Goal: Find specific page/section: Find specific page/section

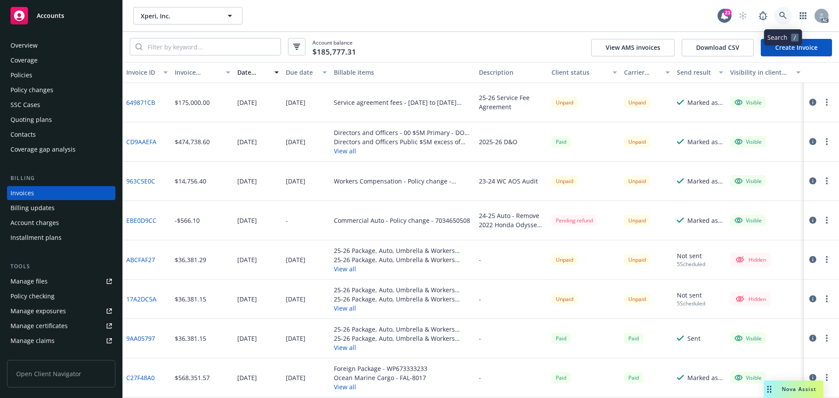
click at [783, 18] on icon at bounding box center [783, 16] width 8 height 8
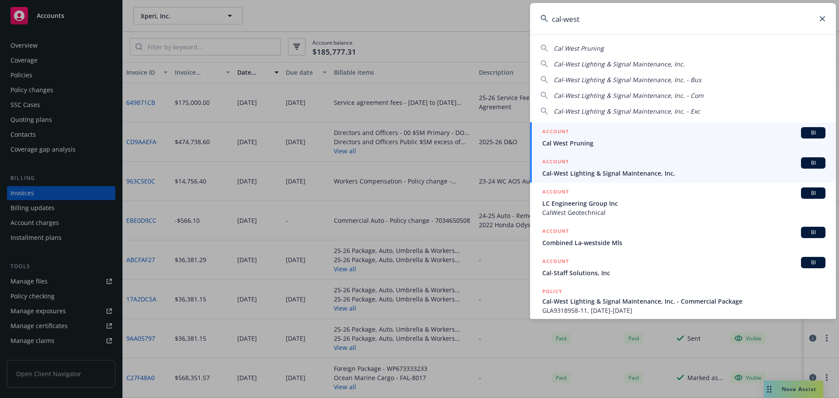
type input "cal-west"
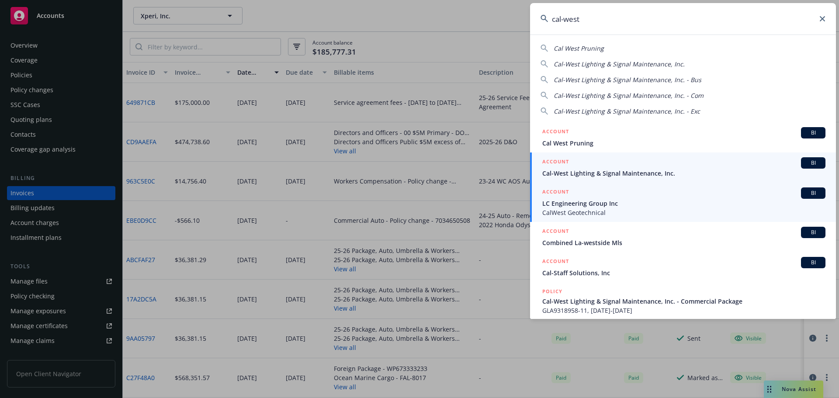
click at [591, 175] on span "Cal-West Lighting & Signal Maintenance, Inc." at bounding box center [683, 173] width 283 height 9
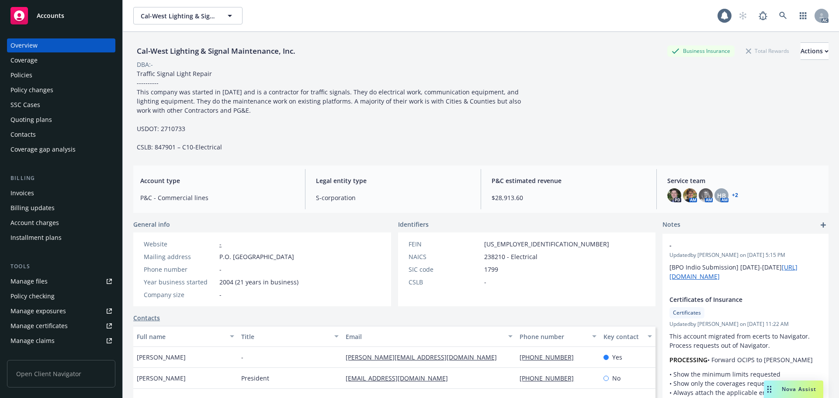
click at [76, 194] on div "Invoices" at bounding box center [60, 193] width 101 height 14
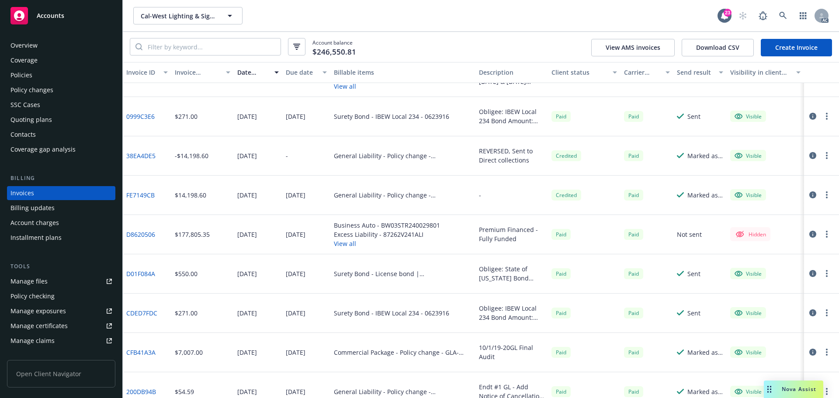
scroll to position [39, 0]
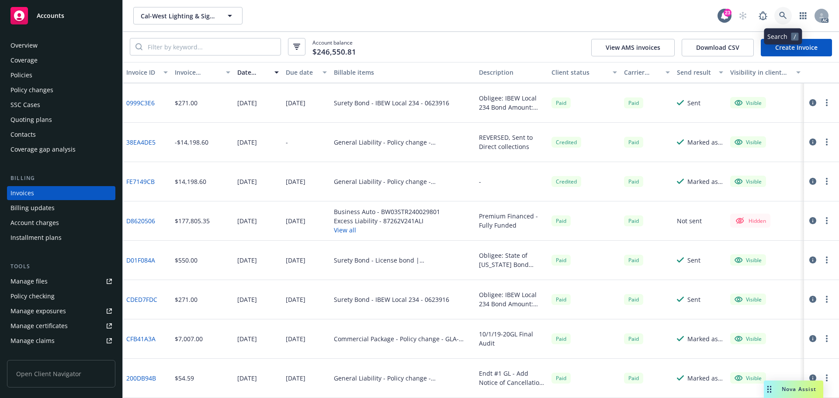
click at [776, 17] on link at bounding box center [782, 15] width 17 height 17
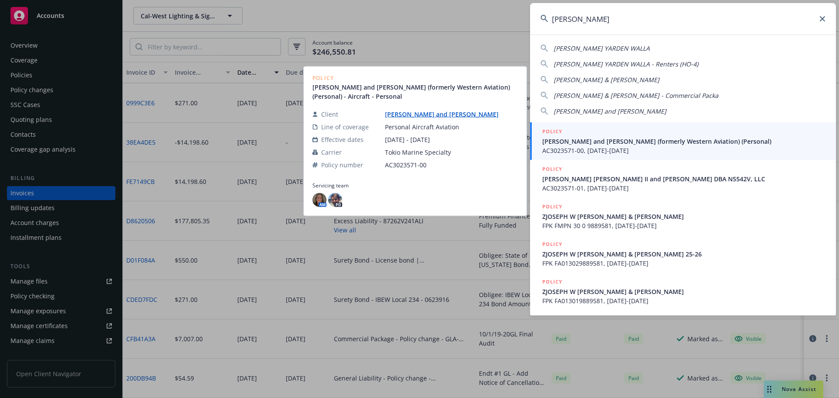
type input "[PERSON_NAME]"
click at [605, 141] on span "[PERSON_NAME] and [PERSON_NAME] (formerly Western Aviation) (Personal)" at bounding box center [683, 141] width 283 height 9
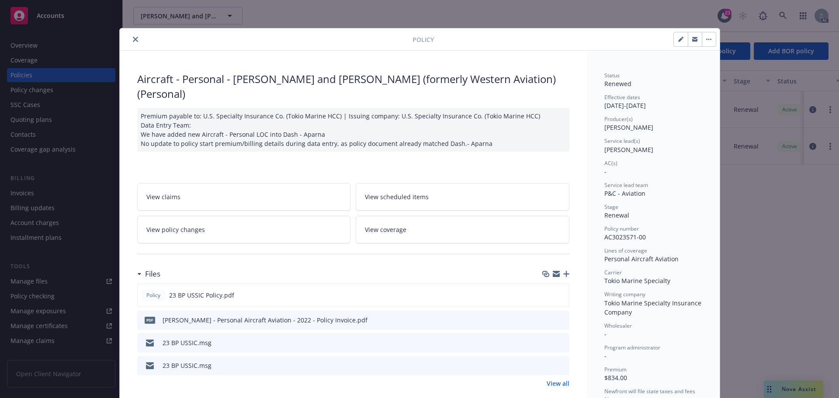
click at [134, 39] on icon "close" at bounding box center [135, 39] width 5 height 5
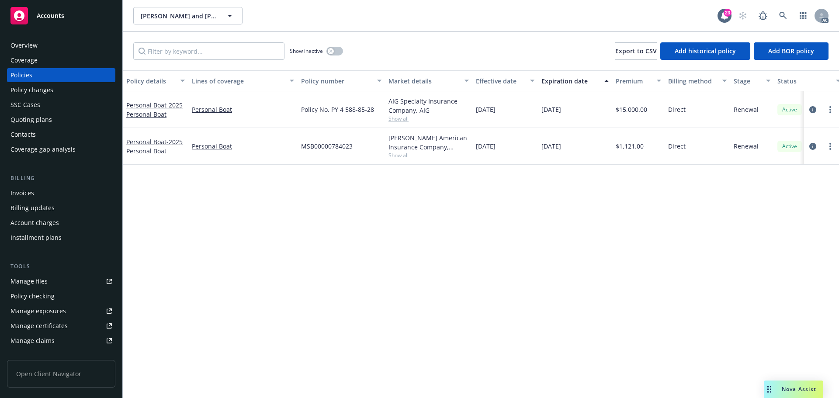
click at [41, 190] on div "Invoices" at bounding box center [60, 193] width 101 height 14
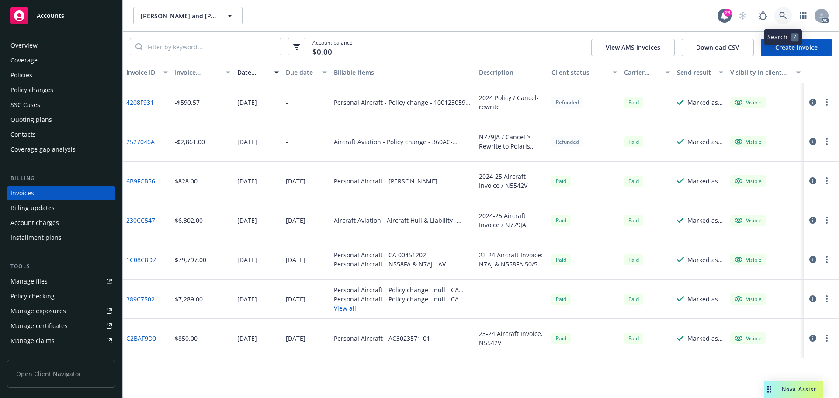
click at [777, 12] on link at bounding box center [782, 15] width 17 height 17
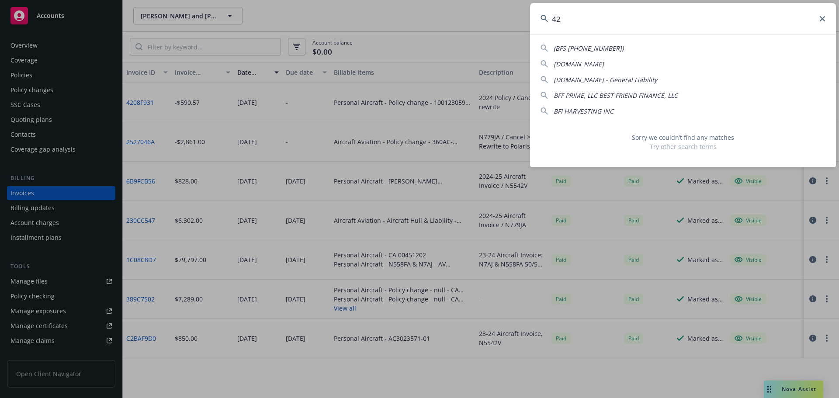
type input "4"
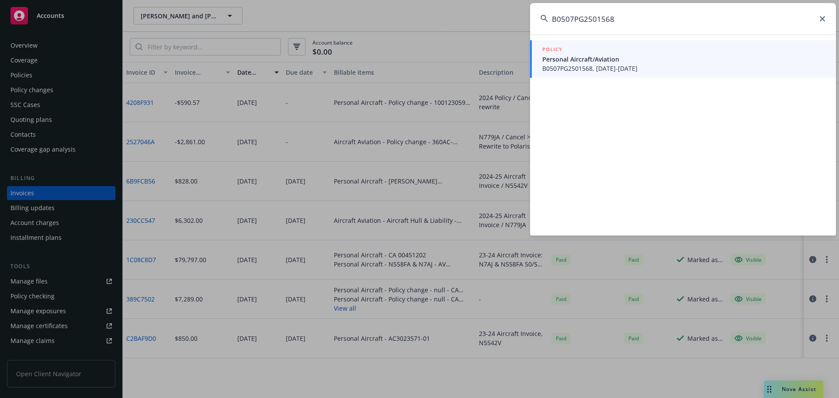
type input "B0507PG2501568"
click at [636, 74] on link "POLICY Personal Aircraft/Aviation B0507PG2501568, [DATE]-[DATE]" at bounding box center [683, 59] width 306 height 38
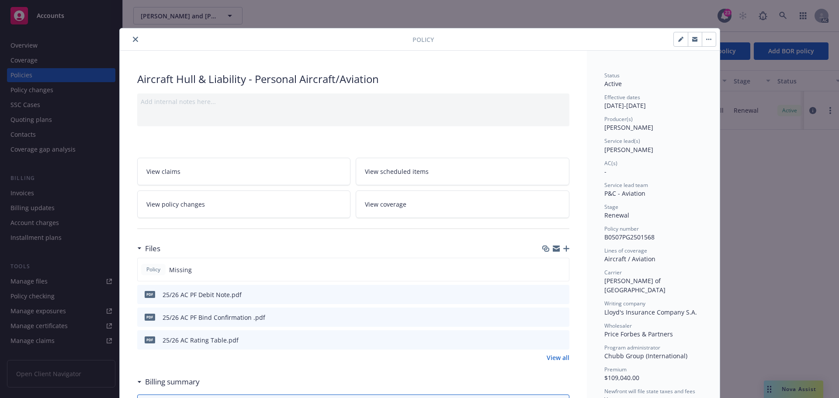
click at [138, 36] on div at bounding box center [267, 39] width 289 height 10
click at [134, 39] on icon "close" at bounding box center [135, 39] width 5 height 5
